Goal: Information Seeking & Learning: Learn about a topic

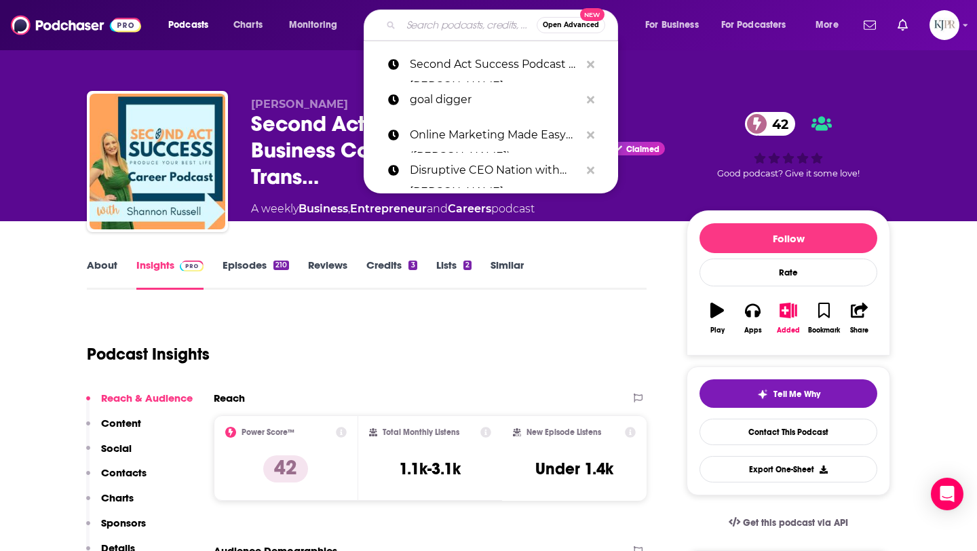
click at [424, 21] on input "Search podcasts, credits, & more..." at bounding box center [469, 25] width 136 height 22
paste input "Film Courage Podcast"
type input "Film Courage Podcast"
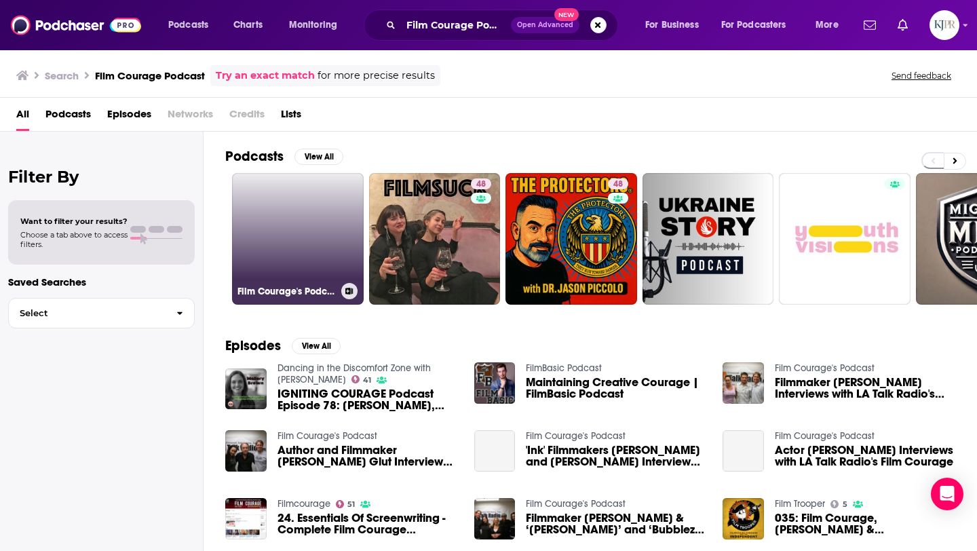
click at [311, 227] on link "Film Courage's Podcast" at bounding box center [298, 239] width 132 height 132
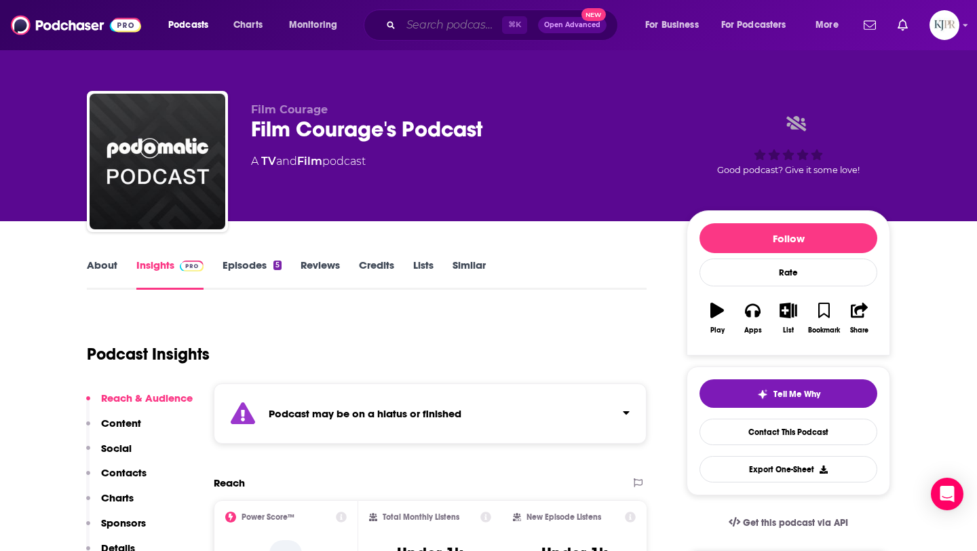
click at [409, 26] on input "Search podcasts, credits, & more..." at bounding box center [451, 25] width 101 height 22
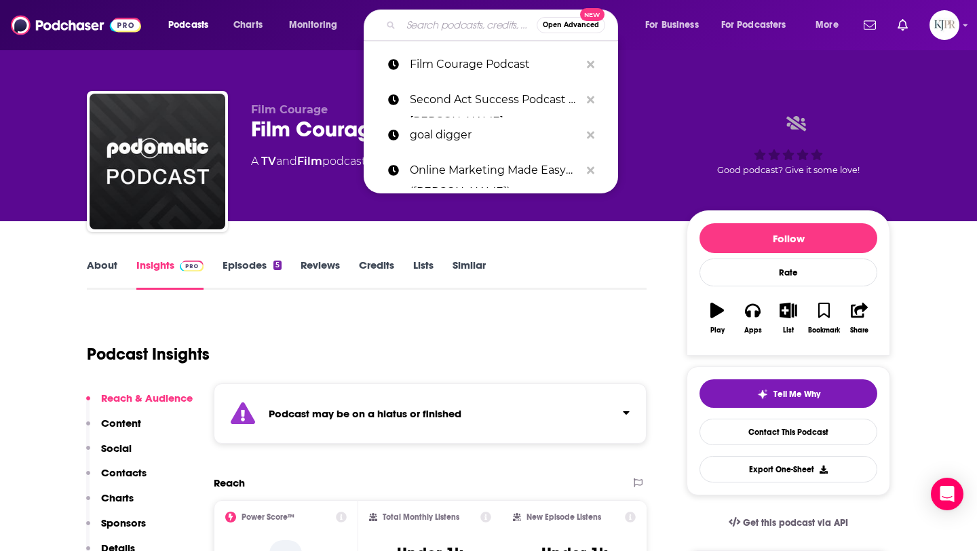
paste input "Indie Film Hustle Podcast"
type input "Indie Film Hustle Podcast"
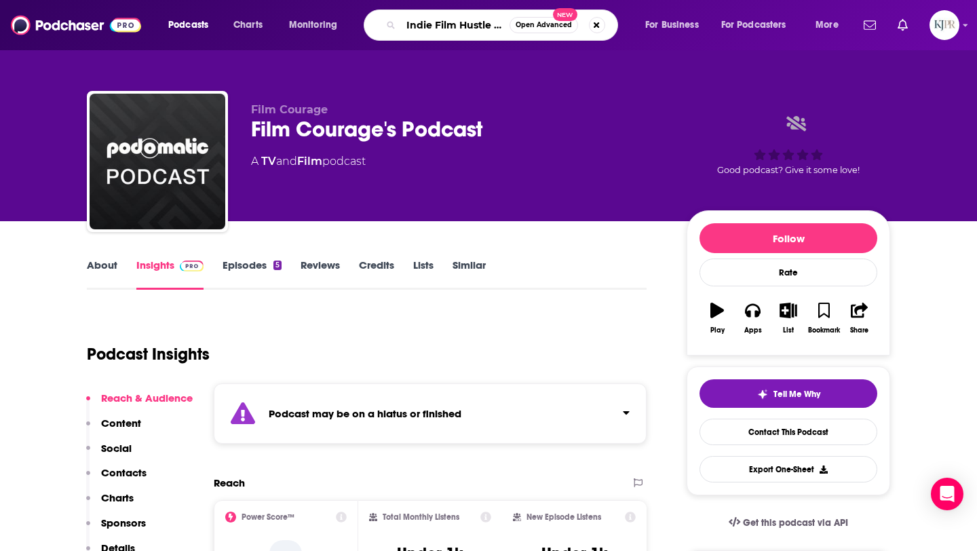
scroll to position [0, 31]
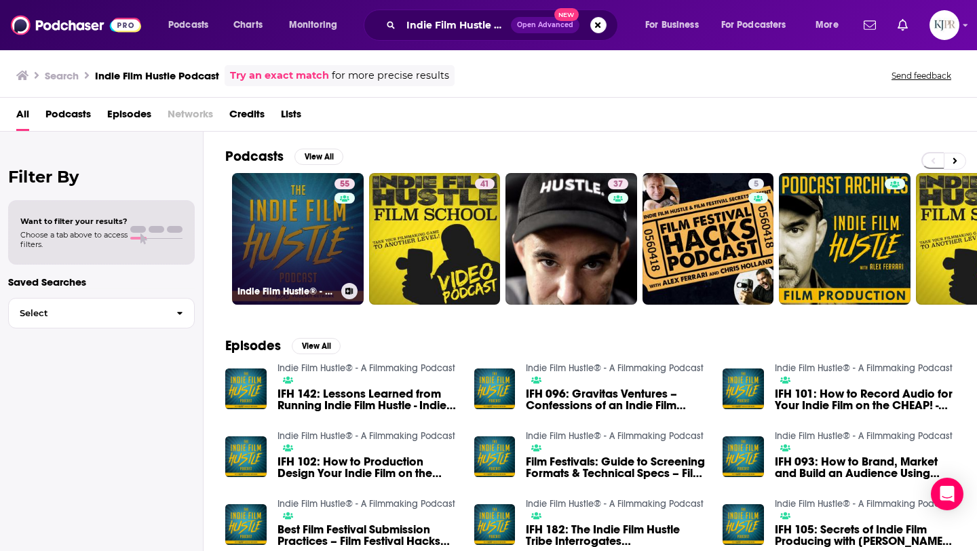
click at [323, 241] on link "55 Indie Film Hustle® - A Filmmaking Podcast" at bounding box center [298, 239] width 132 height 132
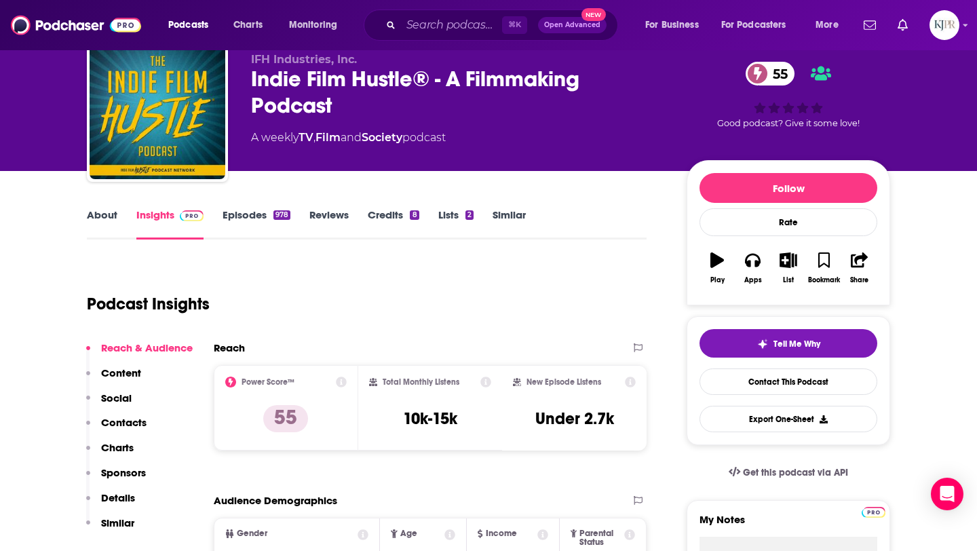
scroll to position [54, 0]
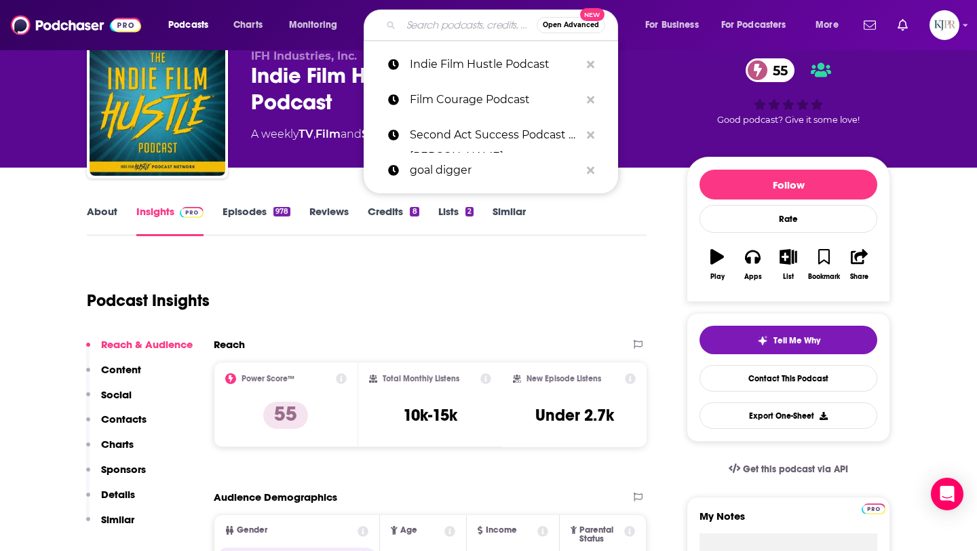
click at [416, 26] on input "Search podcasts, credits, & more..." at bounding box center [469, 25] width 136 height 22
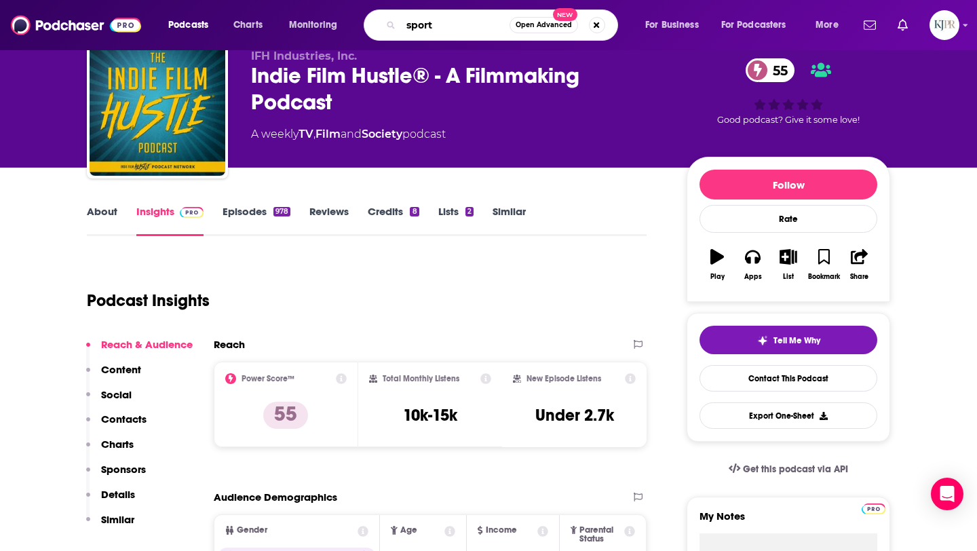
type input "sports"
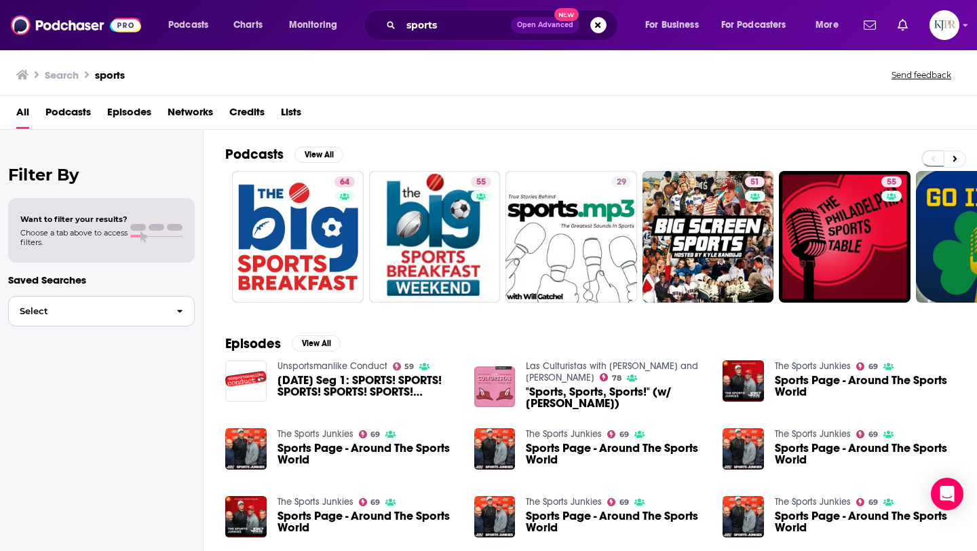
click at [161, 317] on button "Select" at bounding box center [101, 311] width 187 height 31
click at [149, 277] on p "Saved Searches" at bounding box center [101, 279] width 187 height 13
click at [153, 233] on div at bounding box center [156, 230] width 52 height 13
click at [96, 221] on span "Want to filter your results?" at bounding box center [73, 218] width 107 height 9
click at [73, 120] on span "Podcasts" at bounding box center [67, 115] width 45 height 28
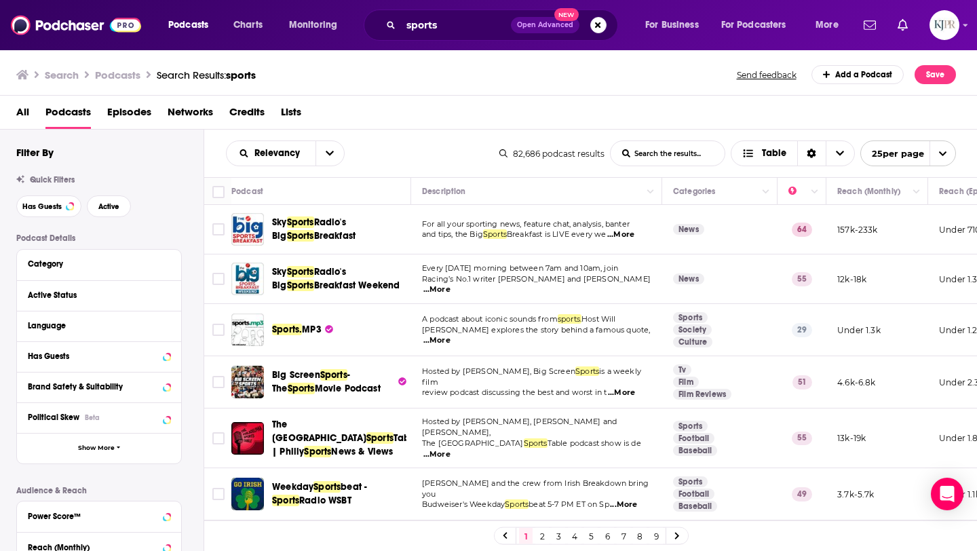
click at [108, 274] on div "Category" at bounding box center [99, 265] width 164 height 31
click at [117, 272] on button "Category" at bounding box center [96, 263] width 136 height 17
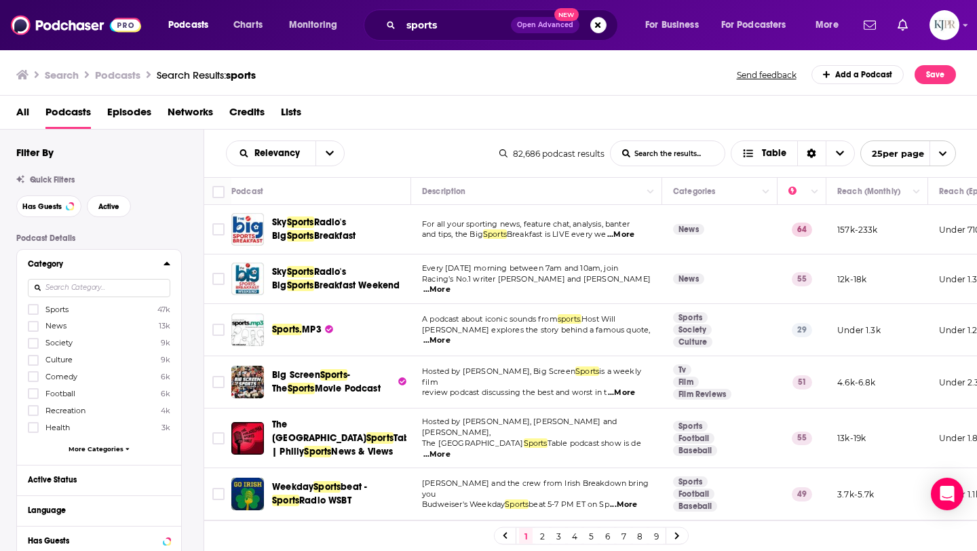
click at [86, 292] on input at bounding box center [99, 288] width 142 height 18
click at [33, 308] on icon at bounding box center [33, 309] width 8 height 8
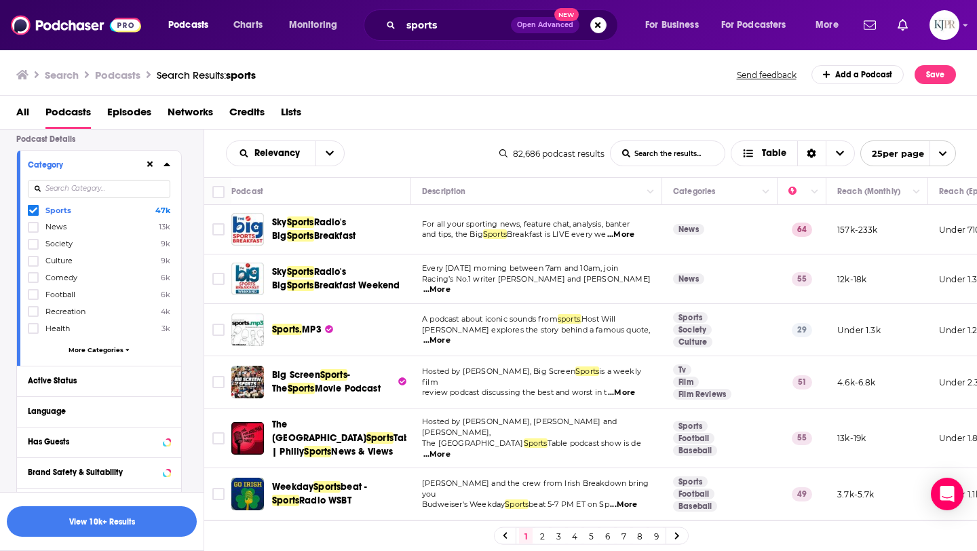
scroll to position [111, 0]
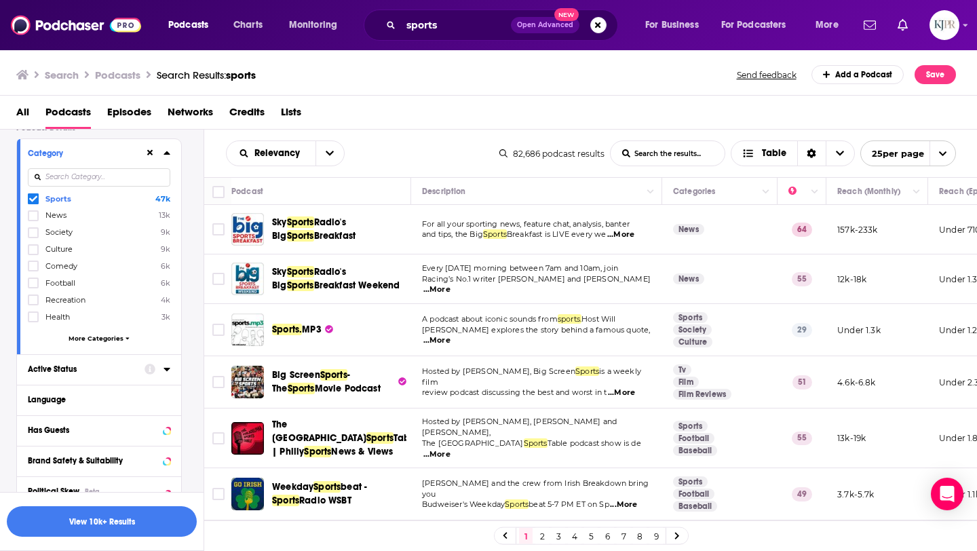
click at [105, 372] on div "Active Status" at bounding box center [82, 368] width 108 height 9
click at [69, 399] on span "All" at bounding box center [91, 394] width 127 height 18
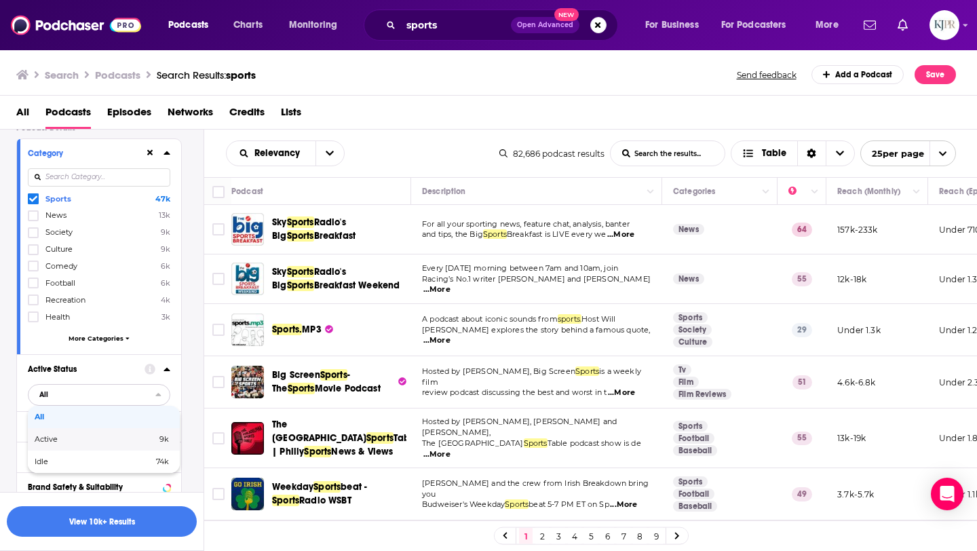
click at [68, 444] on div "Active 9k" at bounding box center [104, 439] width 152 height 22
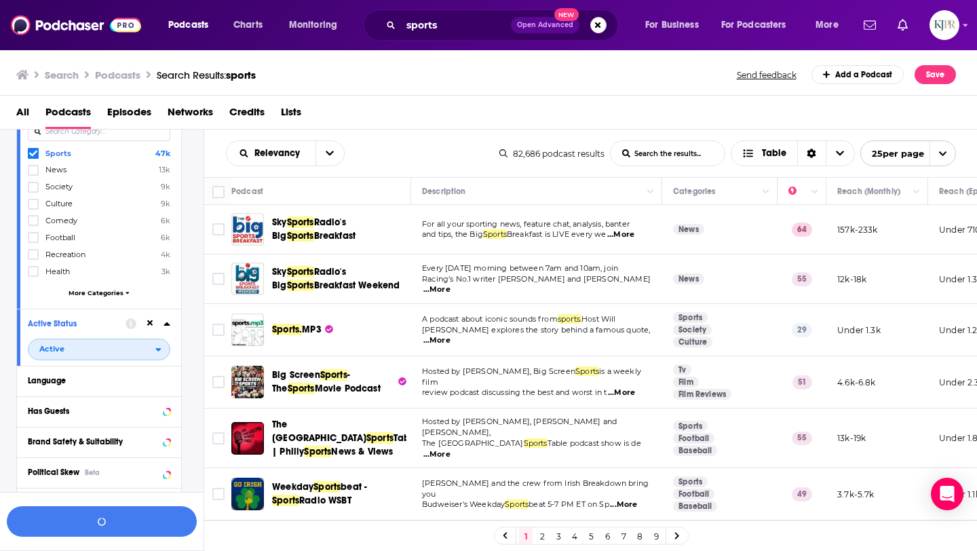
scroll to position [174, 0]
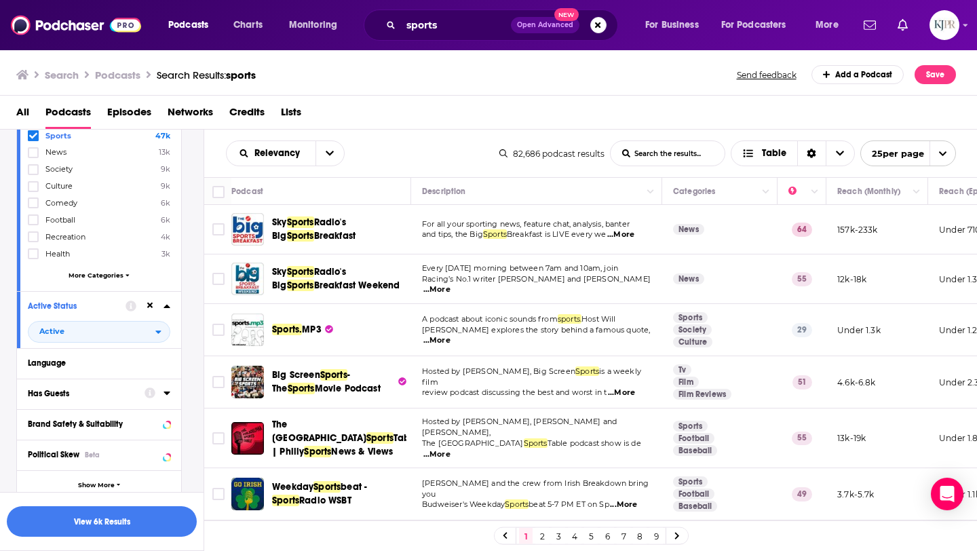
click at [72, 391] on div "Has Guests" at bounding box center [82, 393] width 108 height 9
click at [67, 423] on span "All" at bounding box center [91, 419] width 127 height 18
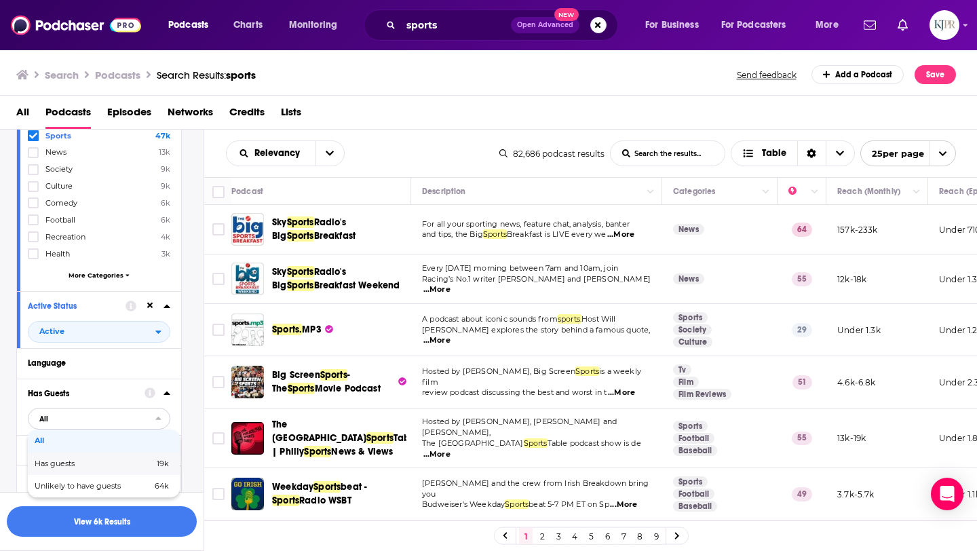
click at [69, 465] on span "Has guests" at bounding box center [74, 463] width 79 height 7
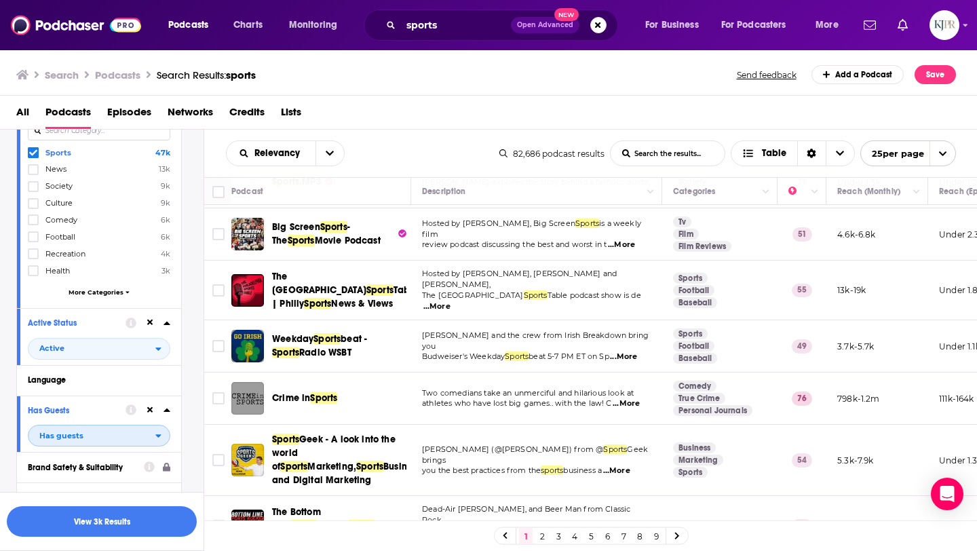
scroll to position [155, 0]
click at [34, 271] on icon at bounding box center [33, 272] width 8 height 6
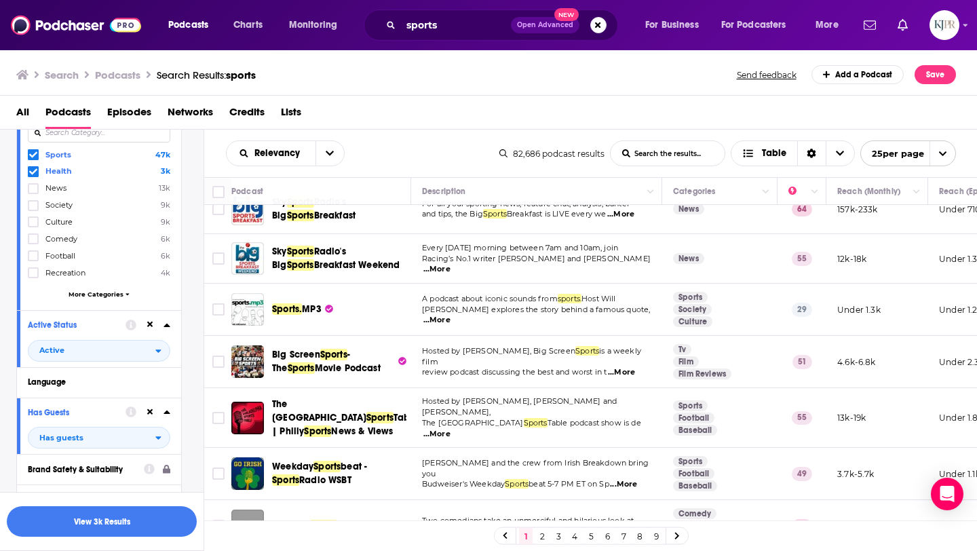
scroll to position [0, 0]
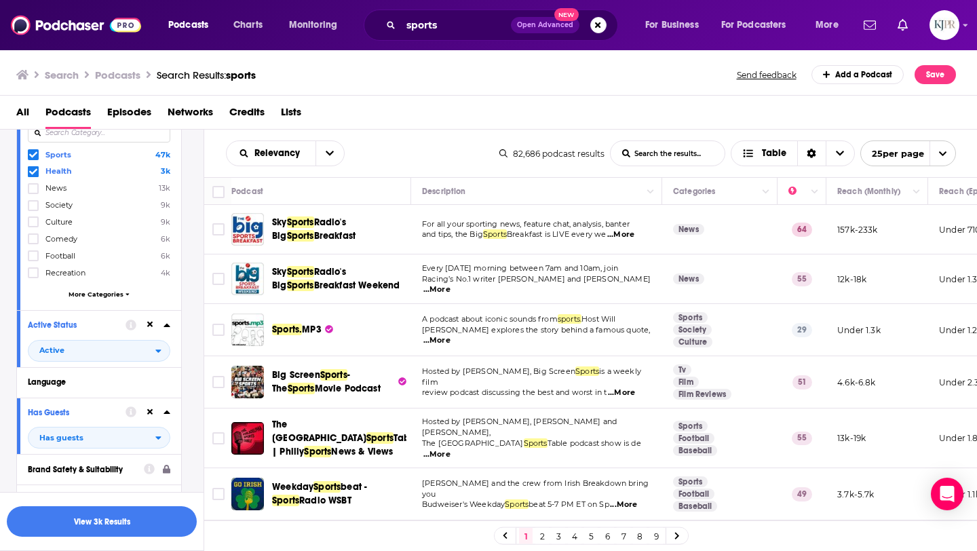
click at [33, 155] on icon at bounding box center [33, 155] width 8 height 6
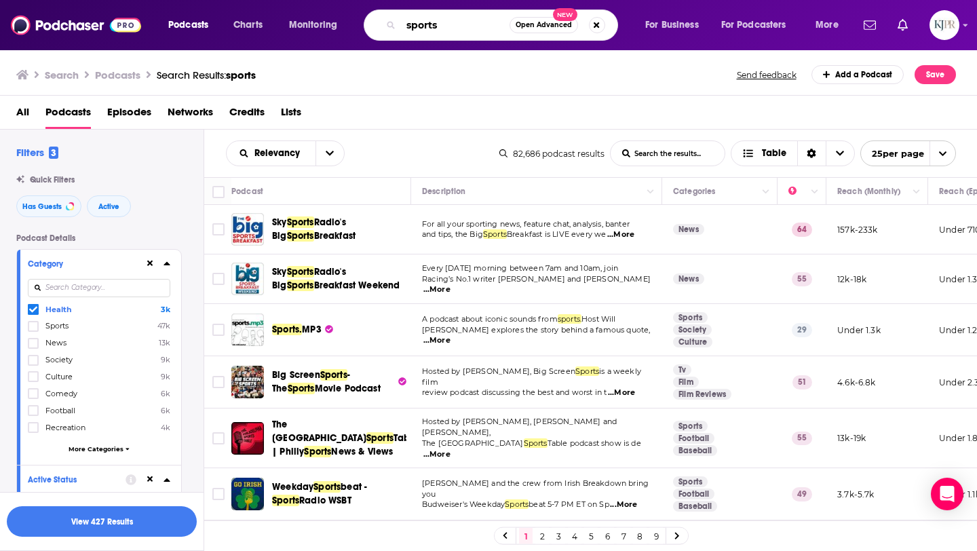
drag, startPoint x: 444, startPoint y: 22, endPoint x: 404, endPoint y: 27, distance: 40.3
click at [404, 27] on input "sports" at bounding box center [455, 25] width 109 height 22
click at [157, 522] on button "View 427 Results" at bounding box center [102, 521] width 190 height 31
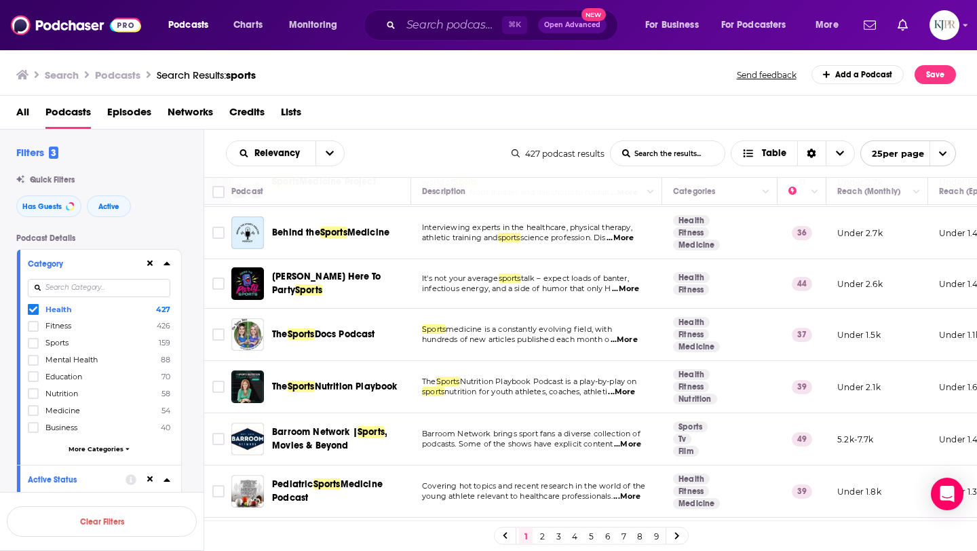
scroll to position [370, 0]
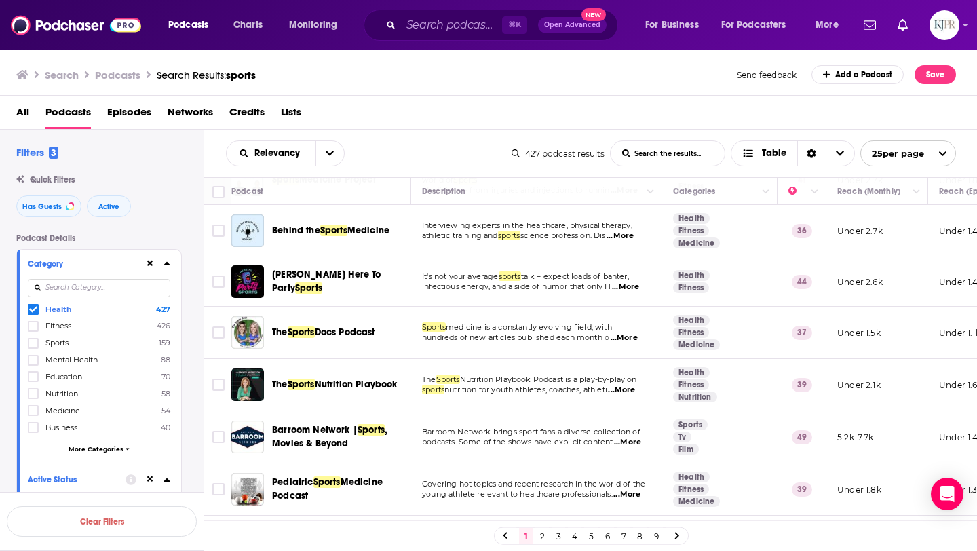
click at [361, 386] on div "The Sports Nutrition Playbook" at bounding box center [342, 384] width 141 height 33
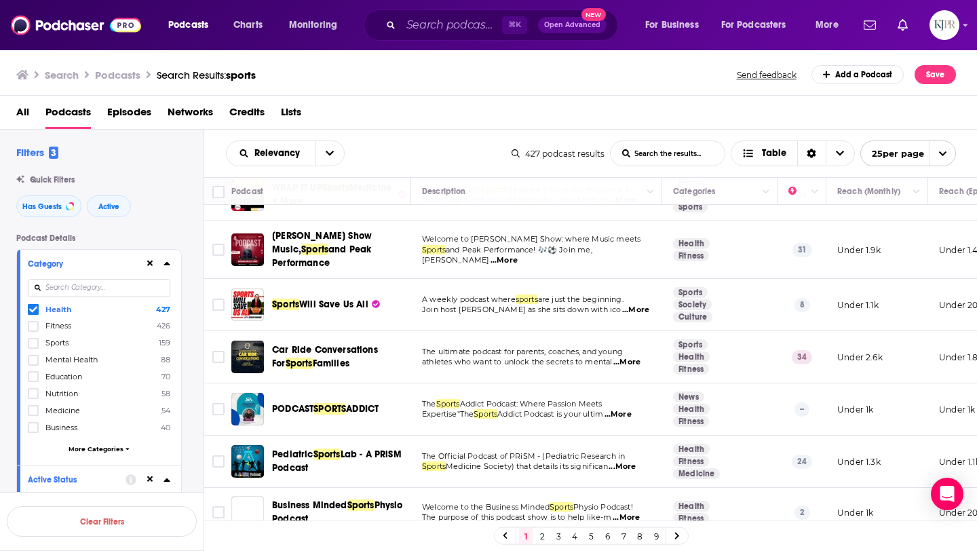
scroll to position [981, 1]
click at [538, 534] on link "2" at bounding box center [542, 536] width 14 height 16
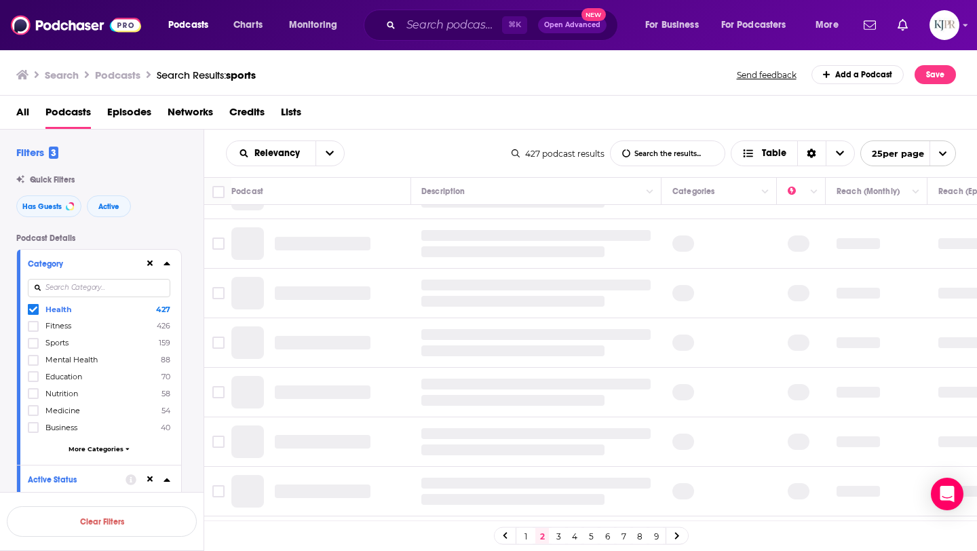
scroll to position [0, 1]
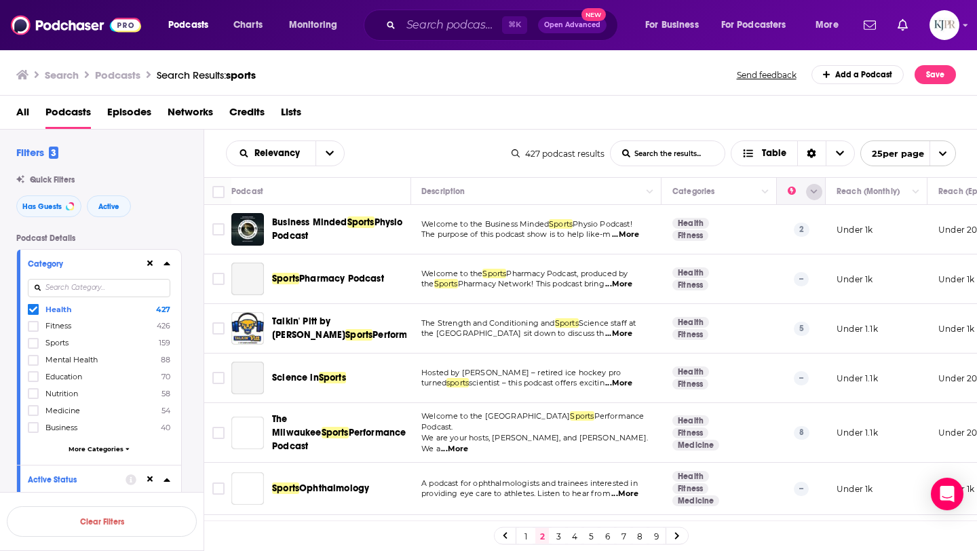
click at [810, 195] on button "Column Actions" at bounding box center [814, 192] width 16 height 16
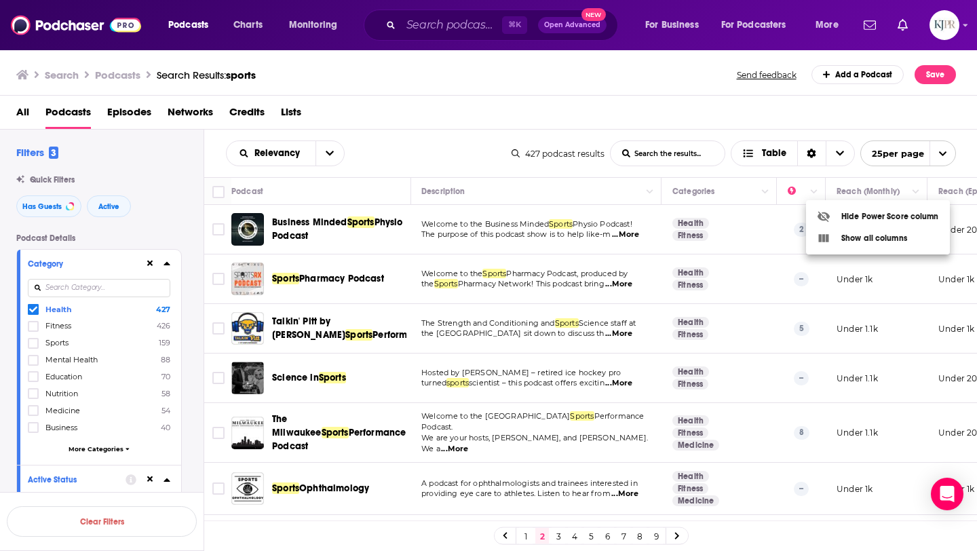
click at [459, 136] on div at bounding box center [488, 275] width 977 height 551
click at [246, 75] on span "sports" at bounding box center [241, 75] width 30 height 13
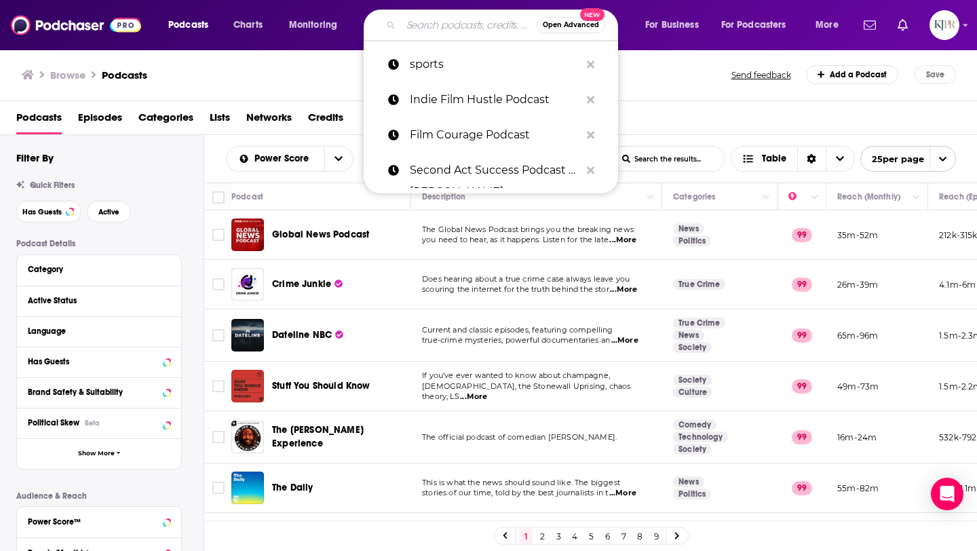
click at [429, 23] on input "Search podcasts, credits, & more..." at bounding box center [469, 25] width 136 height 22
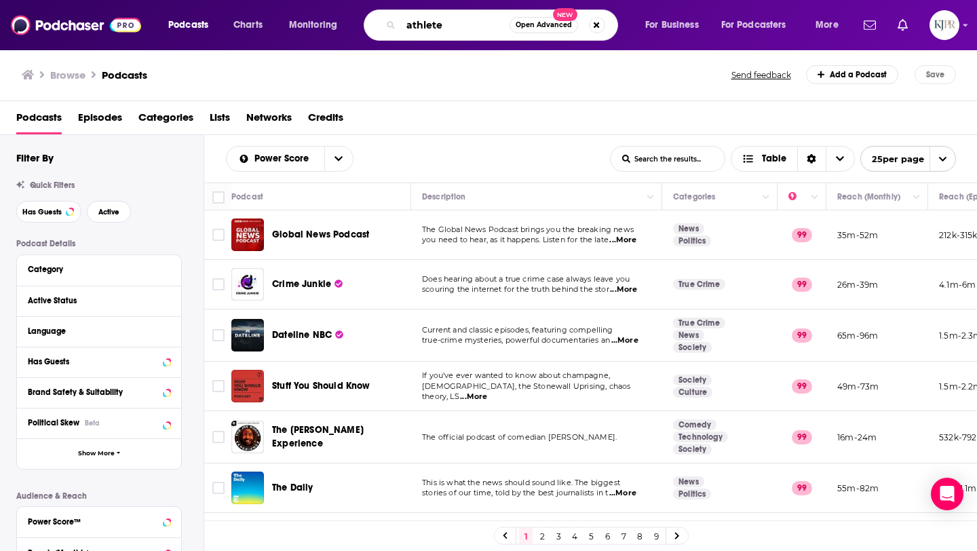
type input "athletes"
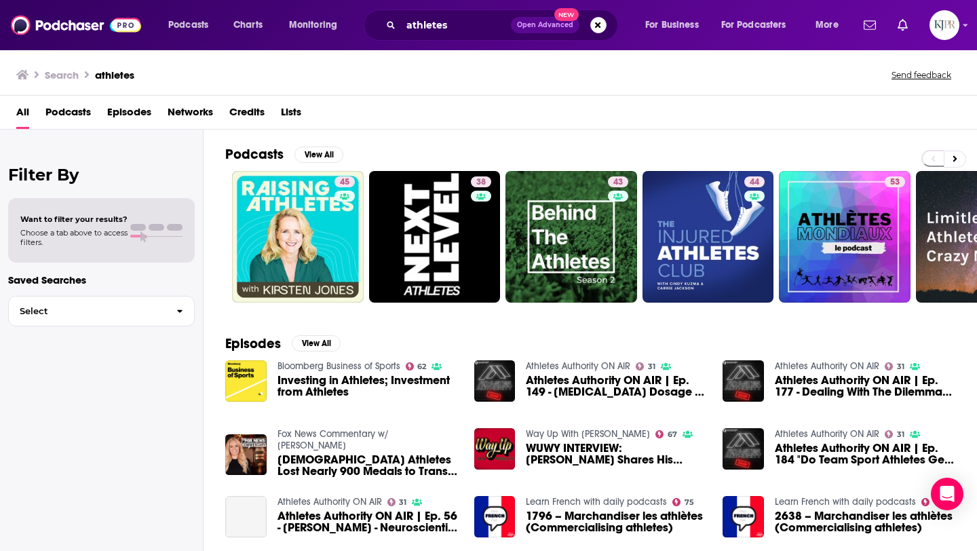
click at [87, 114] on span "Podcasts" at bounding box center [67, 115] width 45 height 28
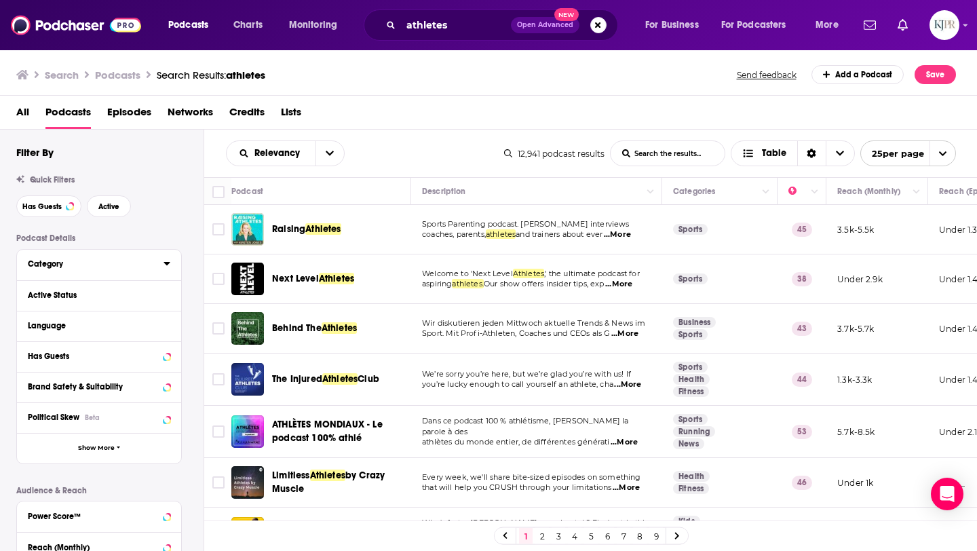
click at [93, 269] on div "Category" at bounding box center [91, 263] width 127 height 9
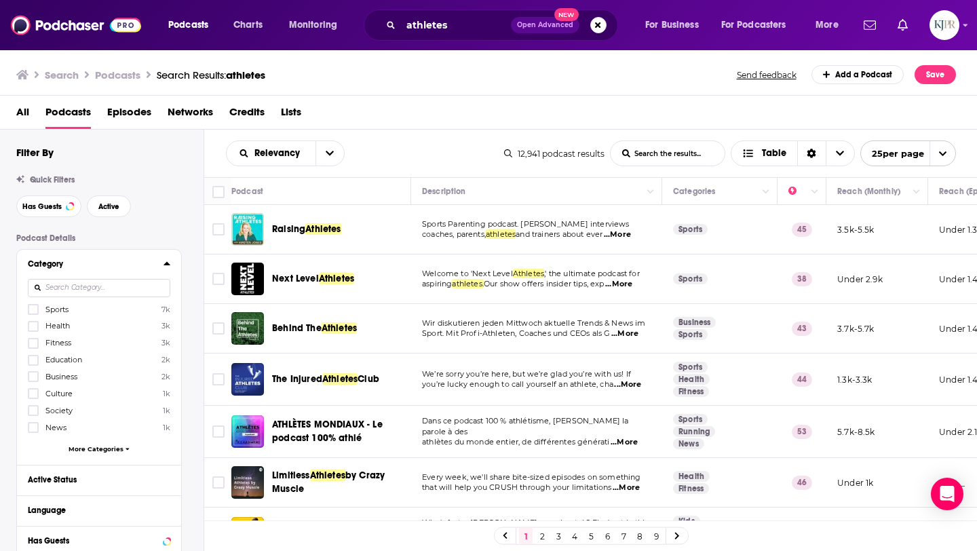
scroll to position [61, 0]
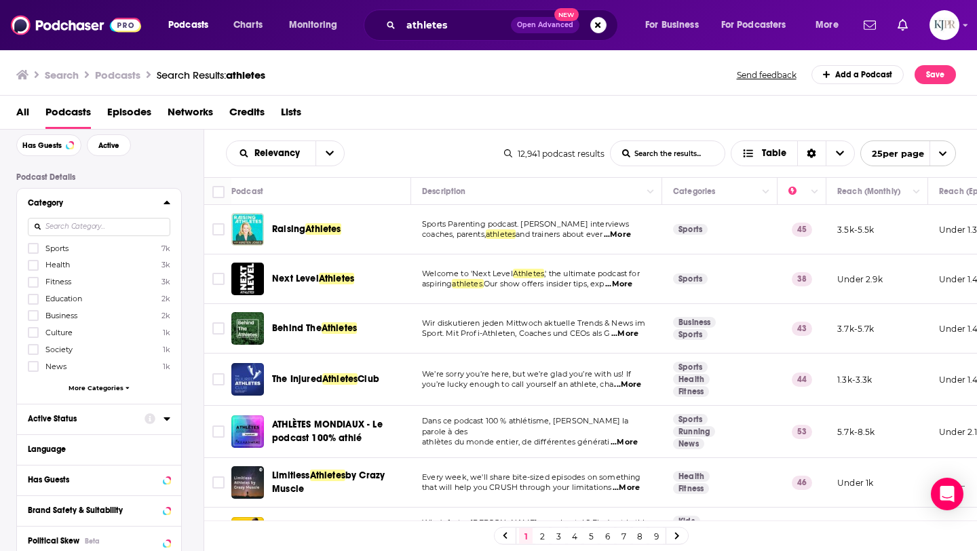
click at [115, 414] on div "Active Status" at bounding box center [82, 418] width 108 height 9
click at [92, 444] on span "All" at bounding box center [91, 444] width 127 height 18
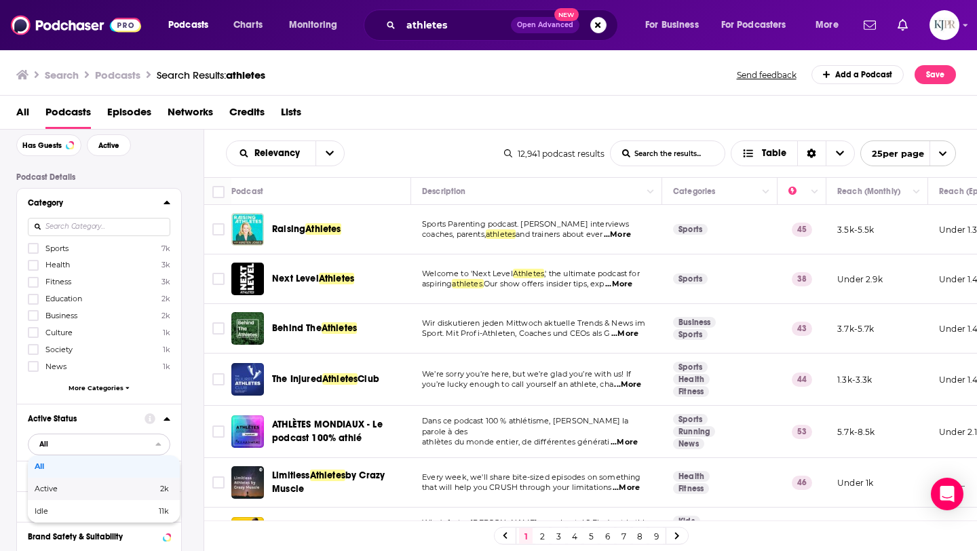
click at [91, 485] on span "Active" at bounding box center [71, 488] width 73 height 7
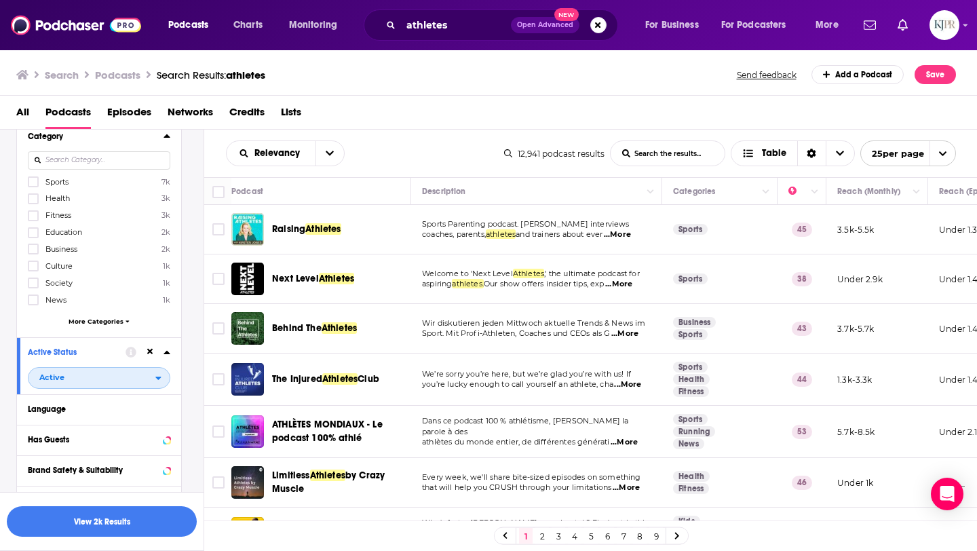
scroll to position [128, 0]
click at [87, 439] on div "Has Guests" at bounding box center [82, 438] width 108 height 9
click at [83, 466] on span "All" at bounding box center [91, 464] width 127 height 18
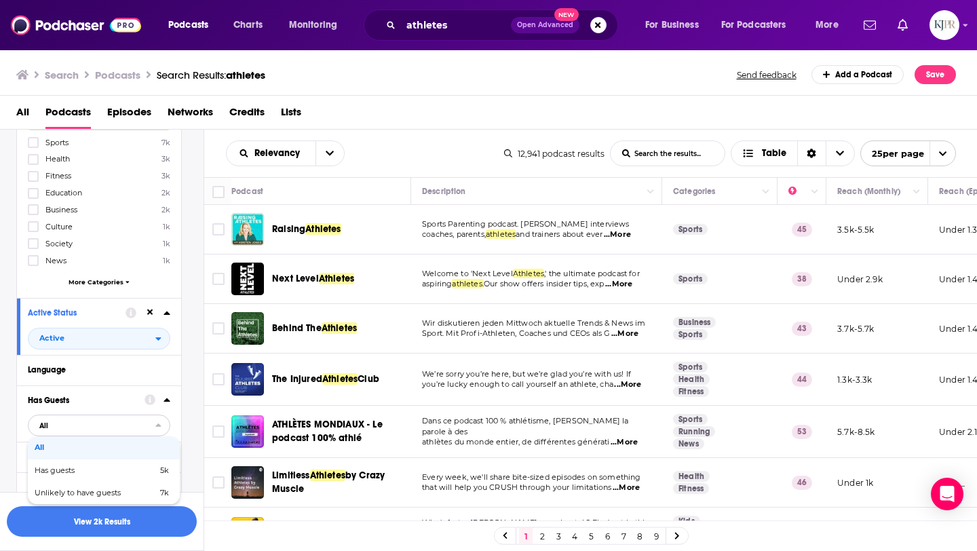
scroll to position [172, 0]
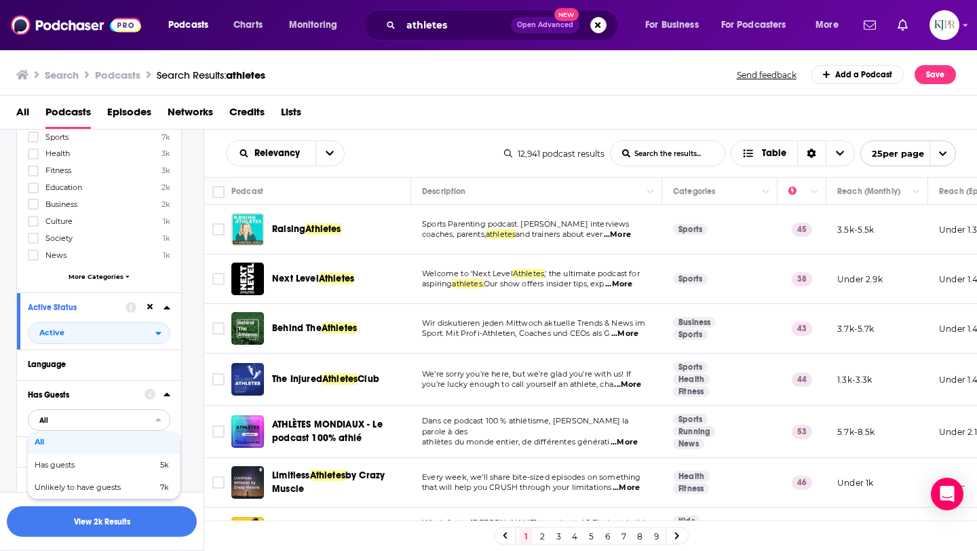
click at [83, 466] on span "Has guests" at bounding box center [75, 464] width 81 height 7
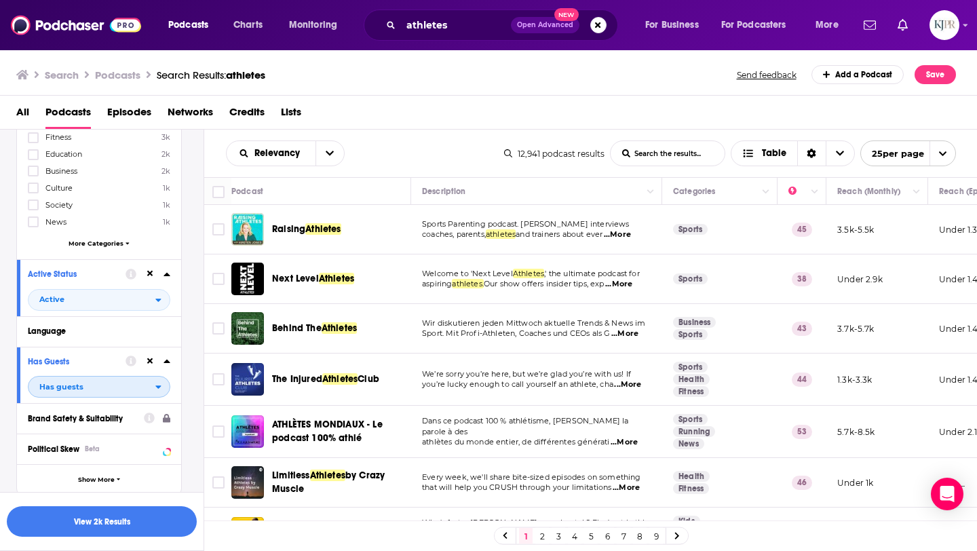
scroll to position [206, 0]
click at [105, 338] on button "Language" at bounding box center [96, 329] width 136 height 17
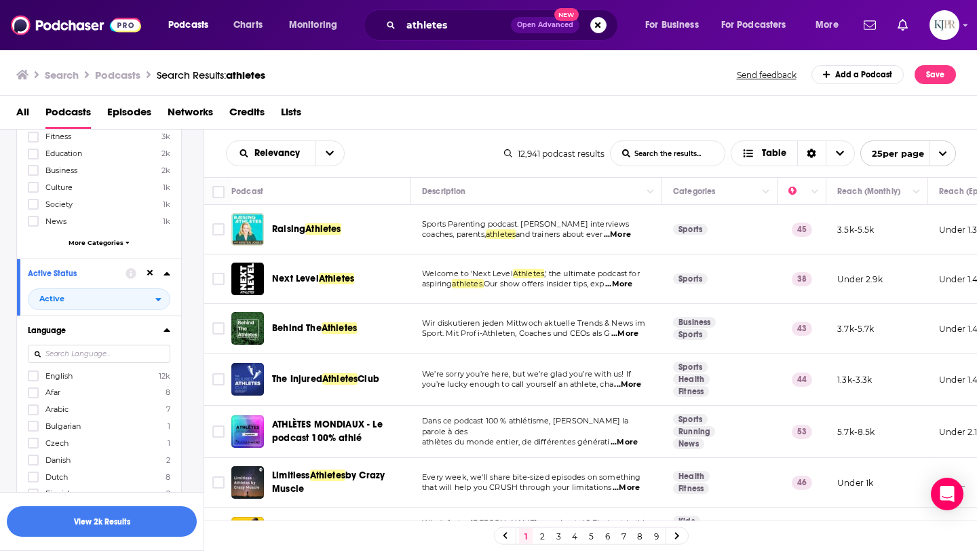
click at [90, 378] on label "English 12k" at bounding box center [99, 376] width 142 height 12
click at [33, 380] on input "multiSelectOption-en-0" at bounding box center [33, 380] width 0 height 0
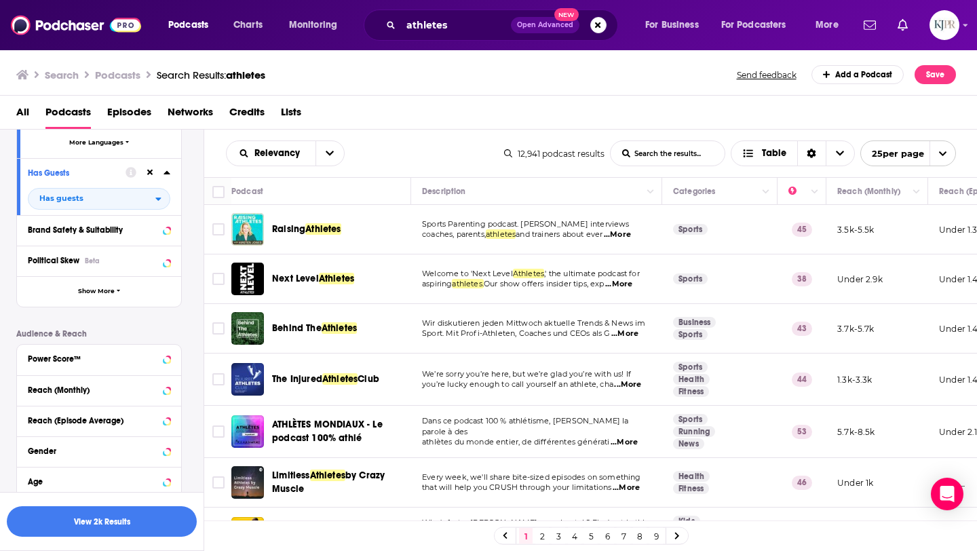
scroll to position [580, 0]
click at [96, 367] on div "Power Score™" at bounding box center [99, 359] width 164 height 31
click at [113, 358] on div "Power Score™" at bounding box center [82, 357] width 108 height 9
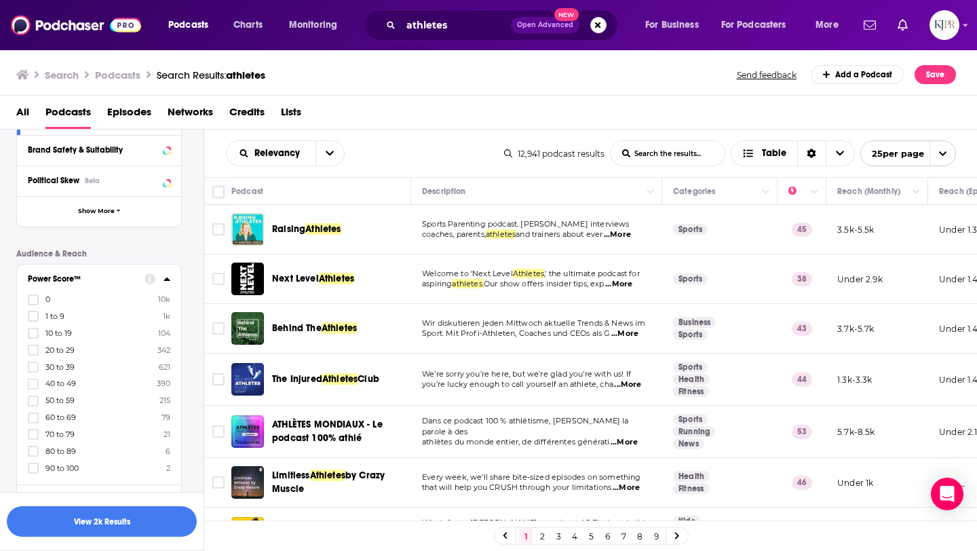
scroll to position [664, 0]
click at [33, 313] on icon at bounding box center [33, 311] width 8 height 8
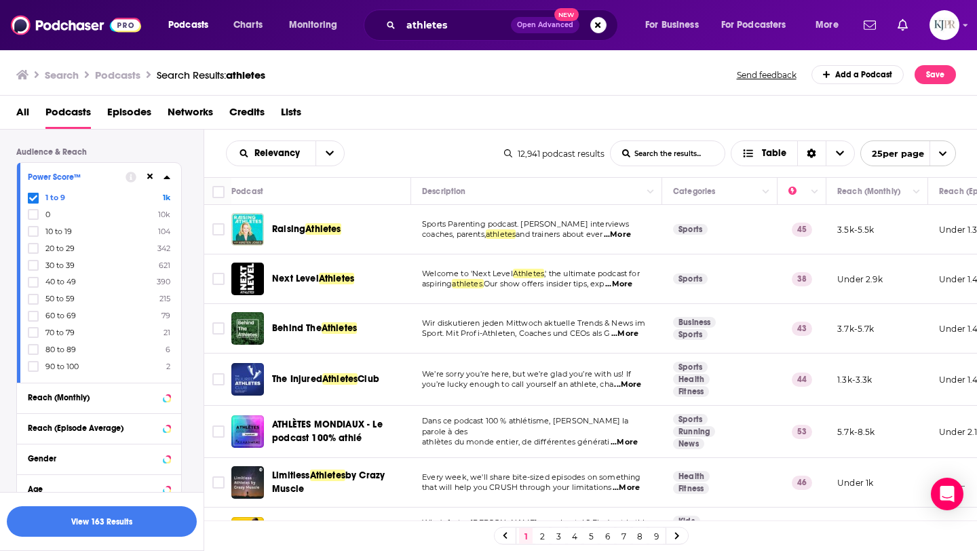
scroll to position [775, 0]
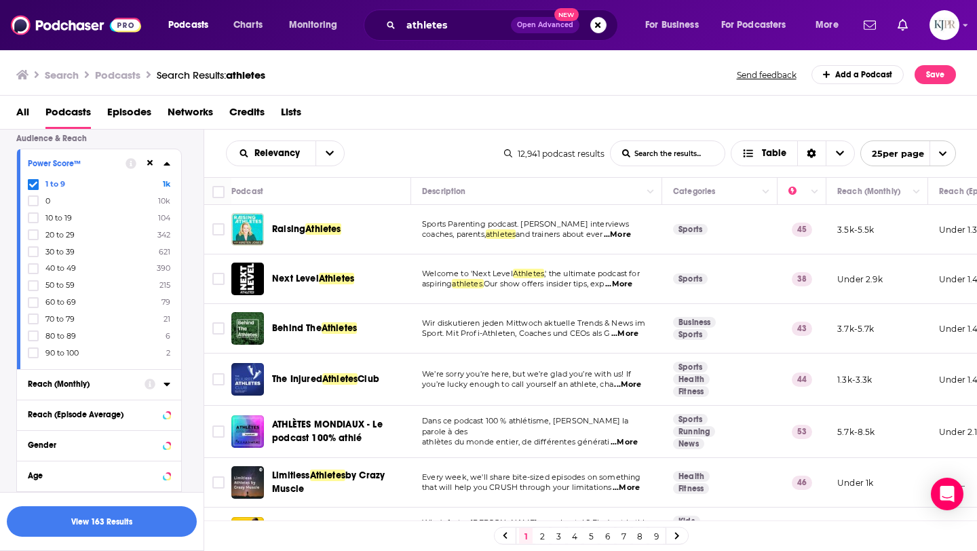
click at [127, 379] on div "Reach (Monthly)" at bounding box center [82, 383] width 108 height 9
click at [72, 404] on input "number" at bounding box center [62, 408] width 68 height 22
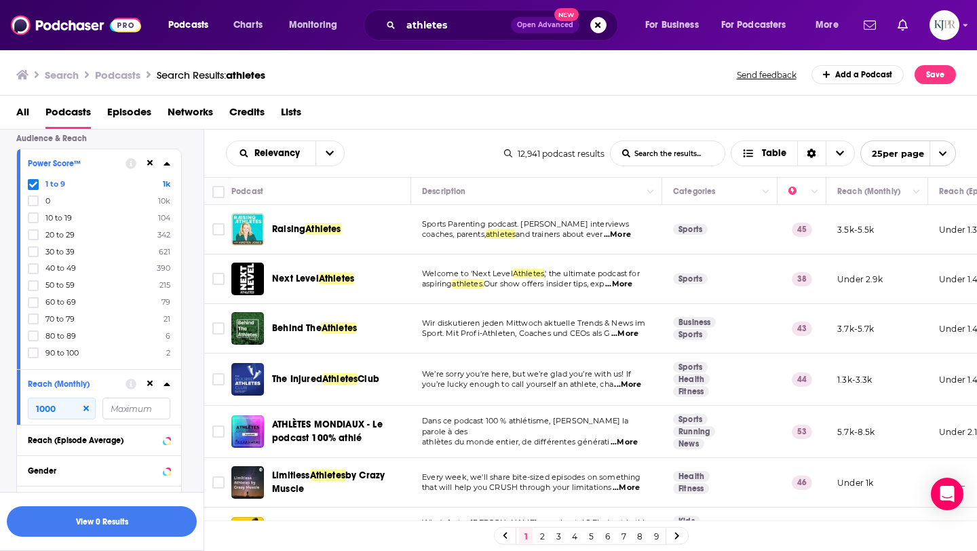
click at [37, 186] on span at bounding box center [33, 184] width 11 height 11
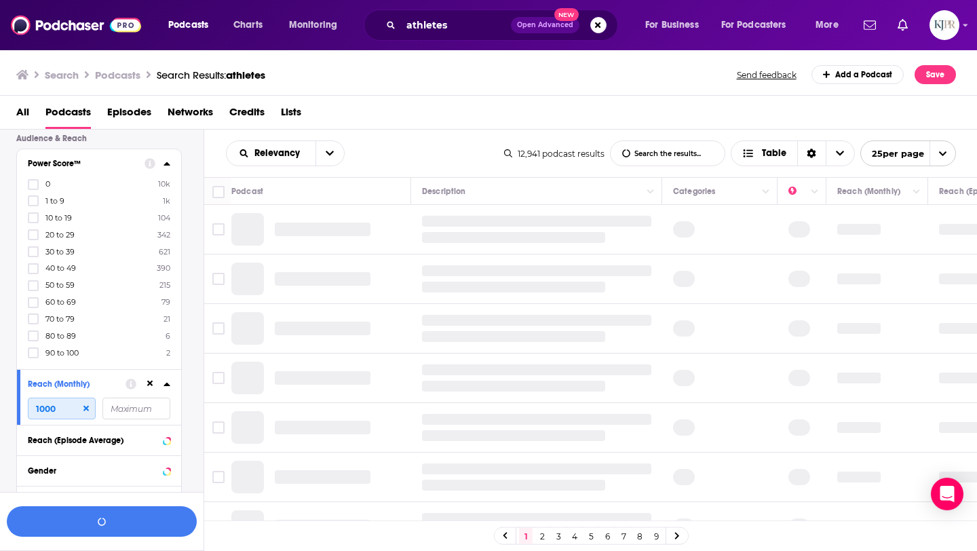
click at [72, 408] on input "1000" at bounding box center [62, 408] width 68 height 22
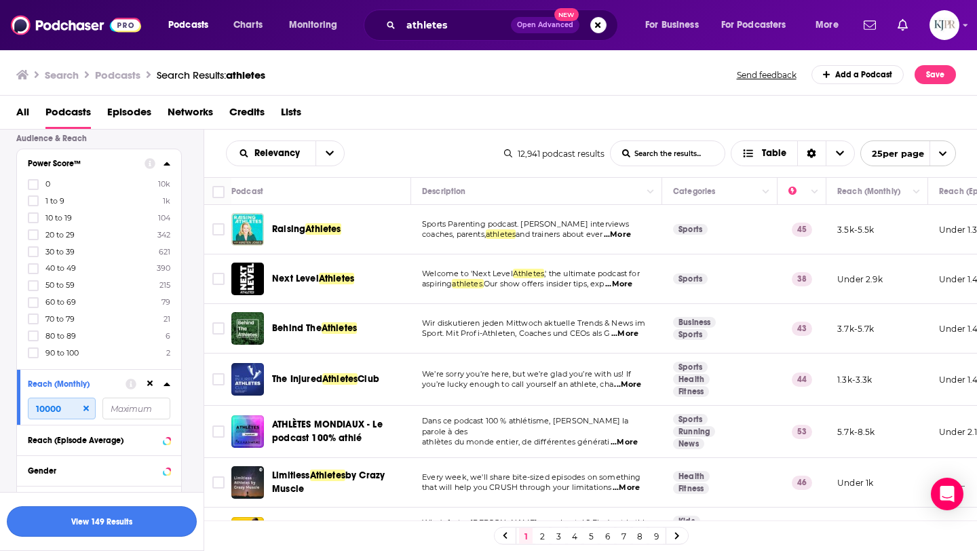
type input "10000"
click at [77, 526] on button "View 149 Results" at bounding box center [102, 521] width 190 height 31
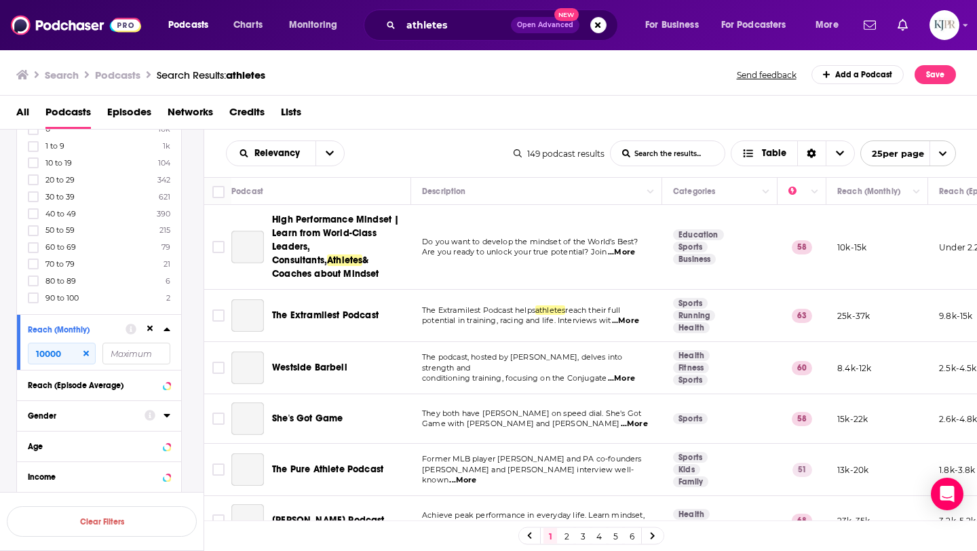
scroll to position [692, 0]
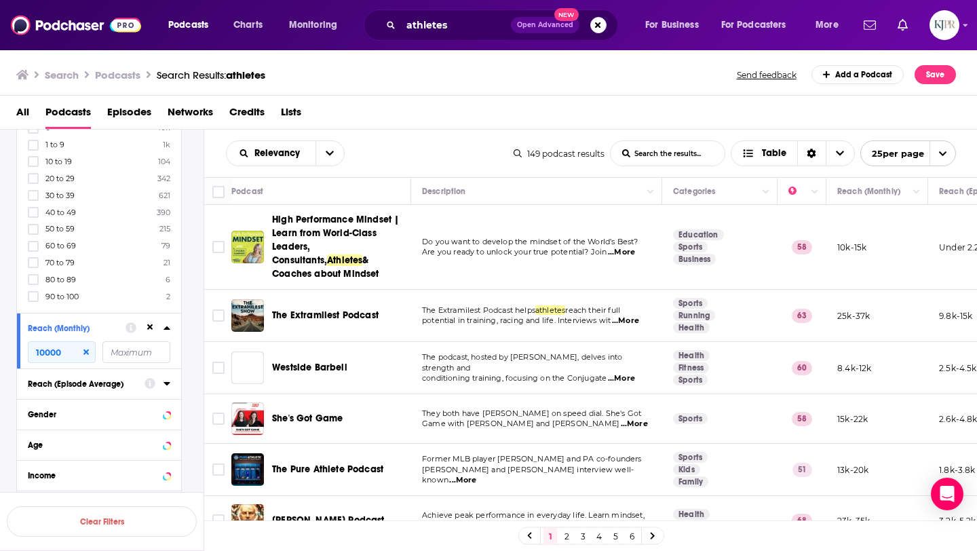
click at [117, 387] on button "Reach (Episode Average)" at bounding box center [86, 382] width 117 height 17
click at [81, 409] on input "number" at bounding box center [62, 408] width 68 height 22
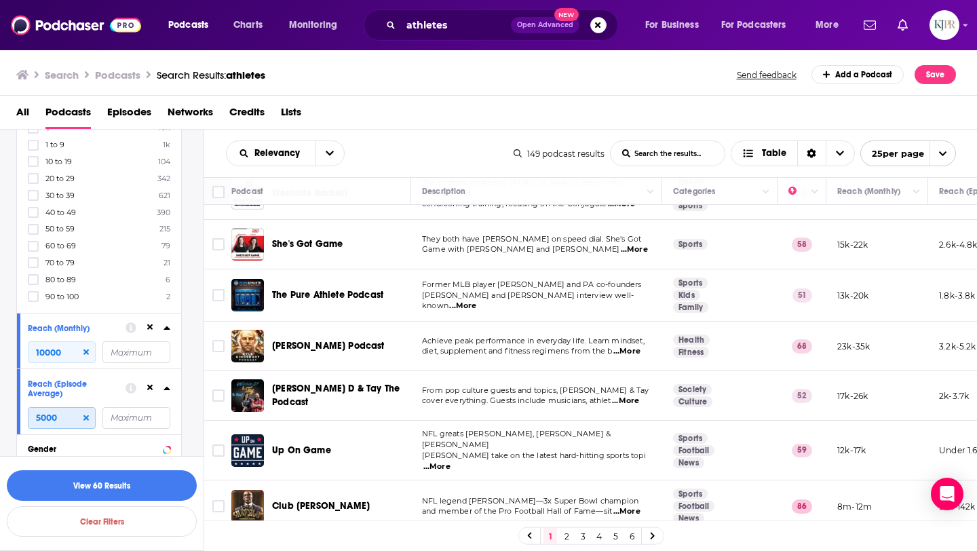
scroll to position [183, 0]
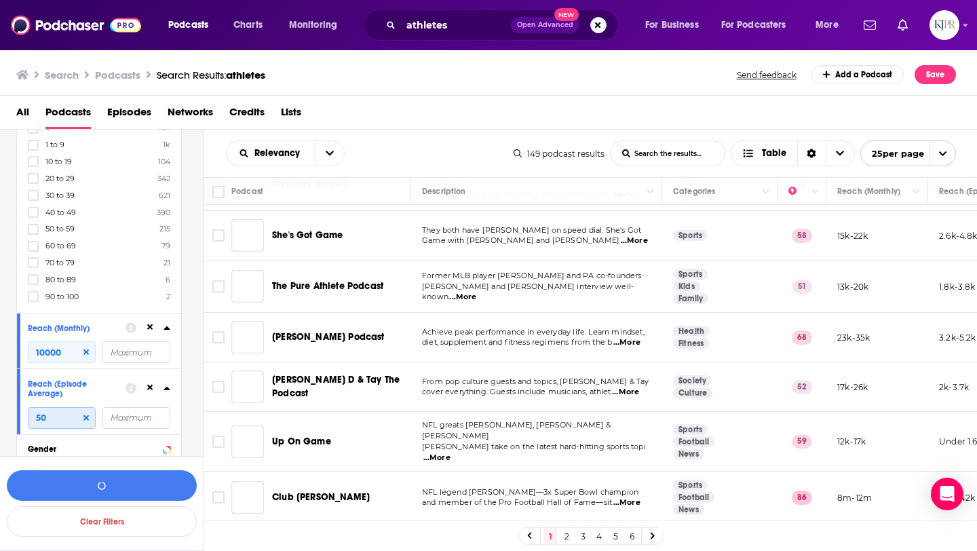
type input "5"
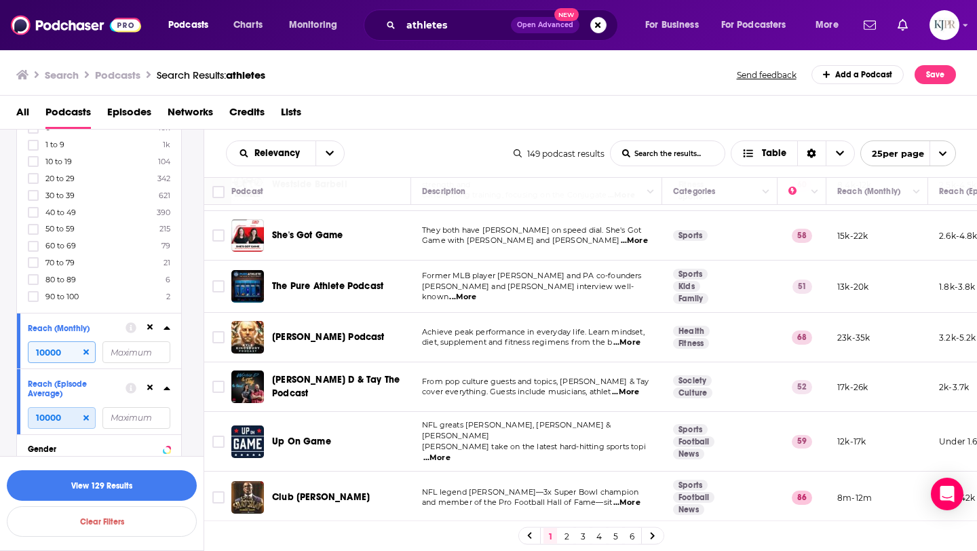
type input "10000"
click at [75, 344] on input "10000" at bounding box center [62, 352] width 68 height 22
click at [75, 352] on input "10000" at bounding box center [62, 352] width 68 height 22
drag, startPoint x: 75, startPoint y: 352, endPoint x: 28, endPoint y: 352, distance: 47.5
click at [28, 352] on input "10000" at bounding box center [62, 352] width 68 height 22
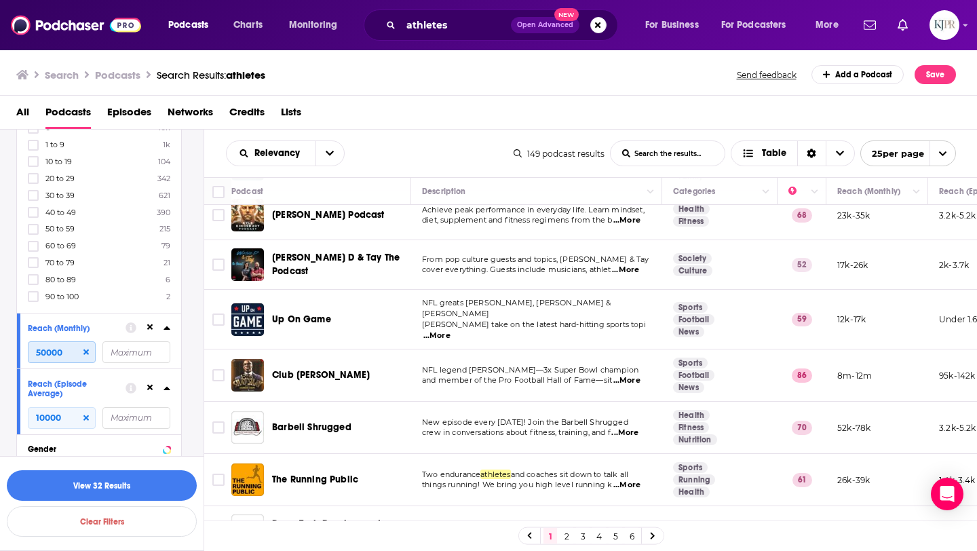
scroll to position [307, 0]
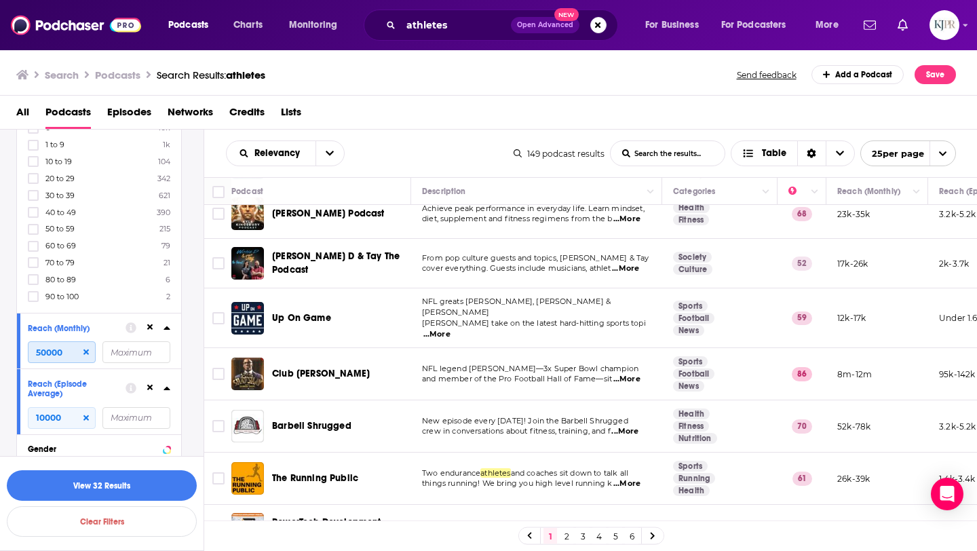
type input "50000"
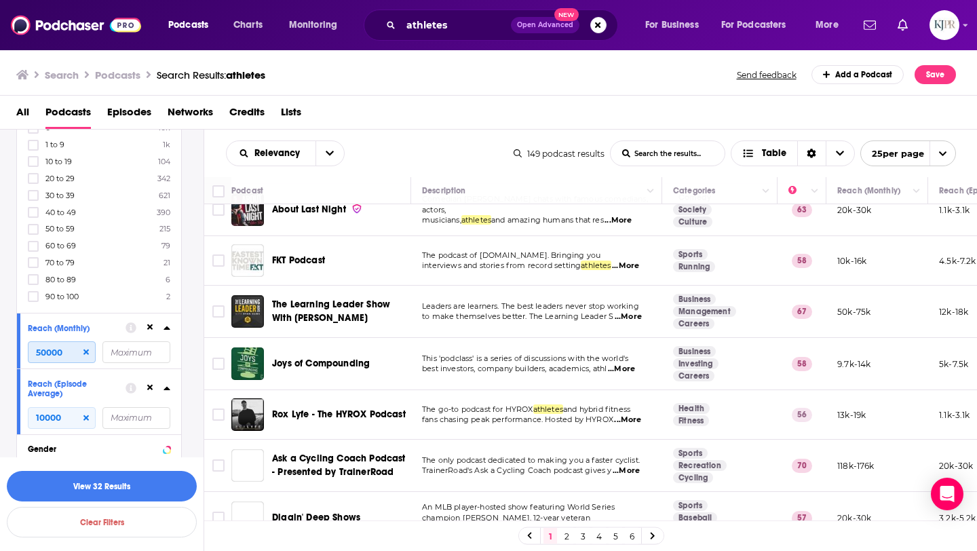
scroll to position [997, 0]
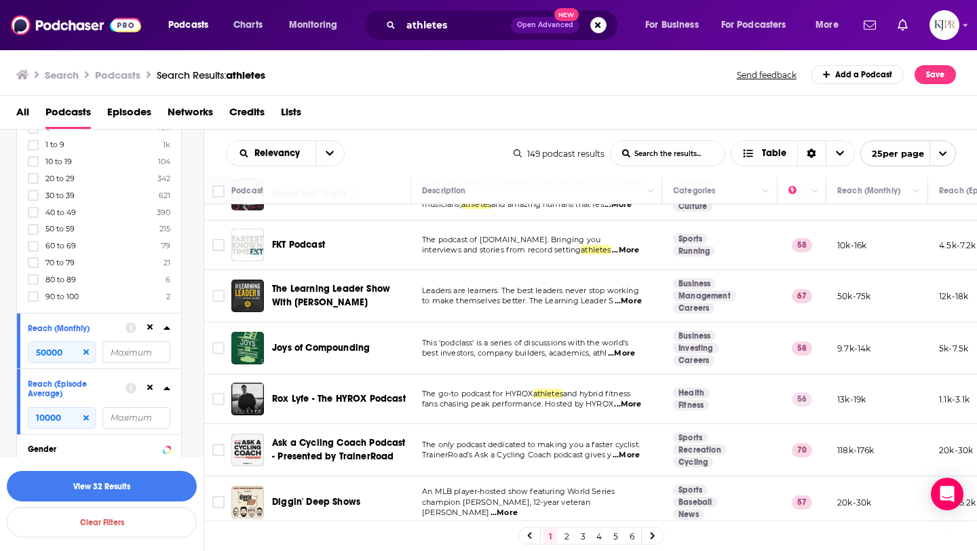
click at [564, 534] on link "2" at bounding box center [567, 536] width 14 height 16
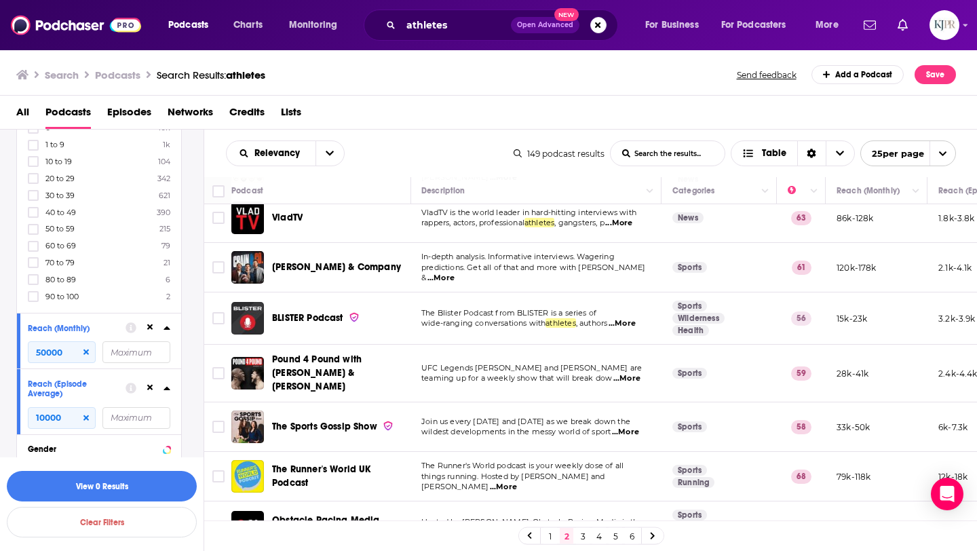
scroll to position [64, 1]
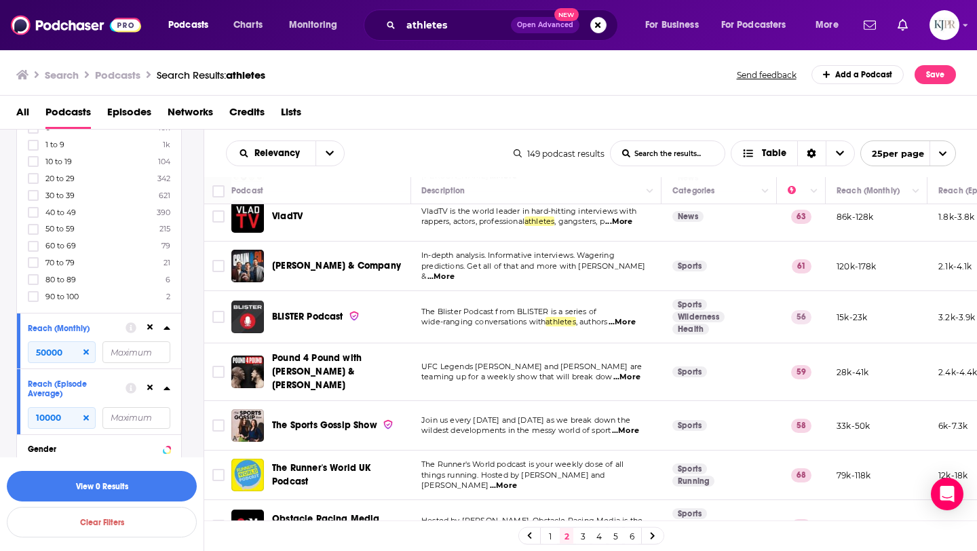
click at [315, 320] on span "BLISTER Podcast" at bounding box center [307, 317] width 71 height 12
